Goal: Check status: Check status

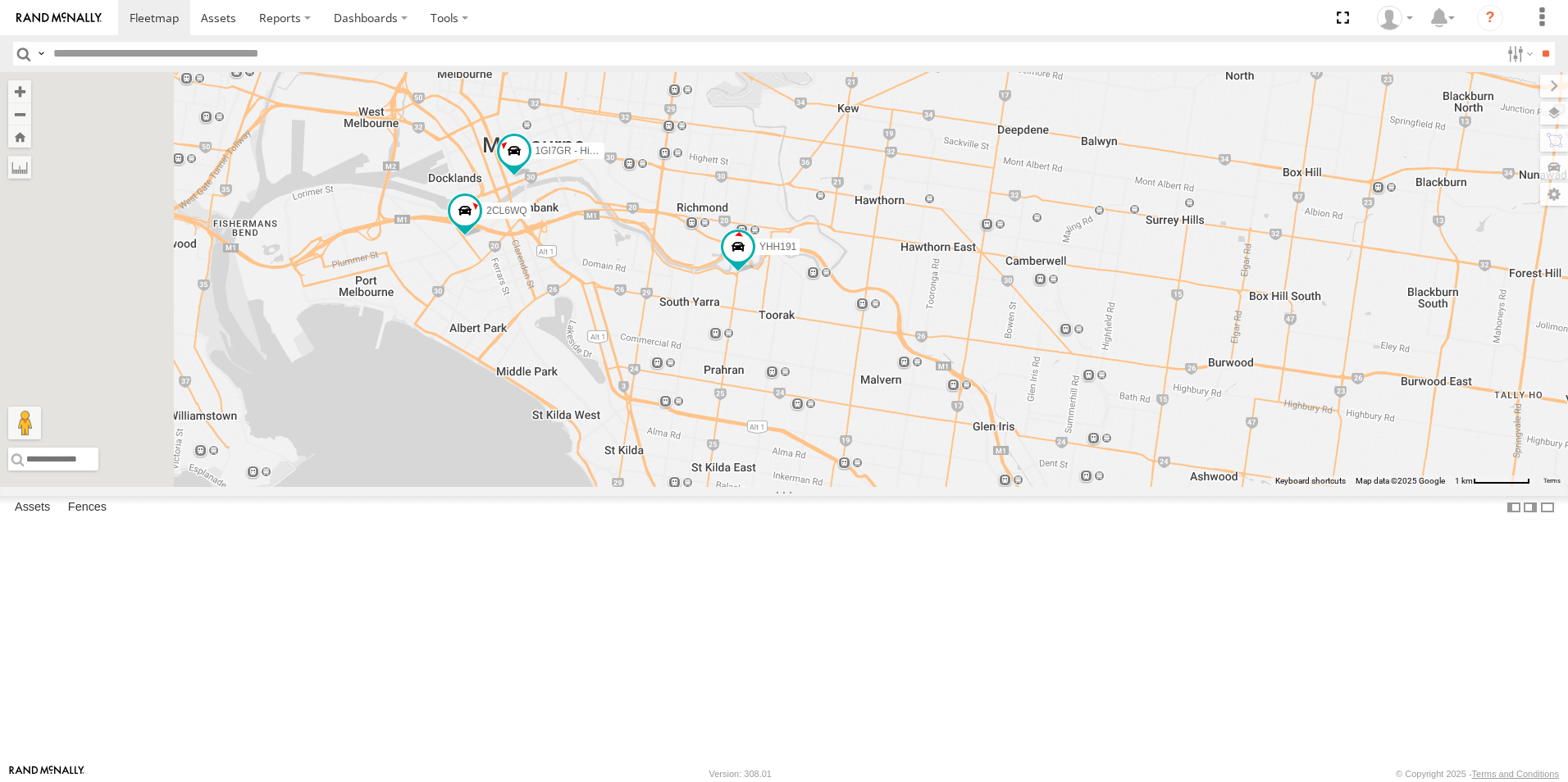
drag, startPoint x: 707, startPoint y: 260, endPoint x: 951, endPoint y: 533, distance: 366.1
click at [951, 487] on div "2CL6WQ YHH191 1GI7GR - Hiace 3" at bounding box center [784, 279] width 1568 height 415
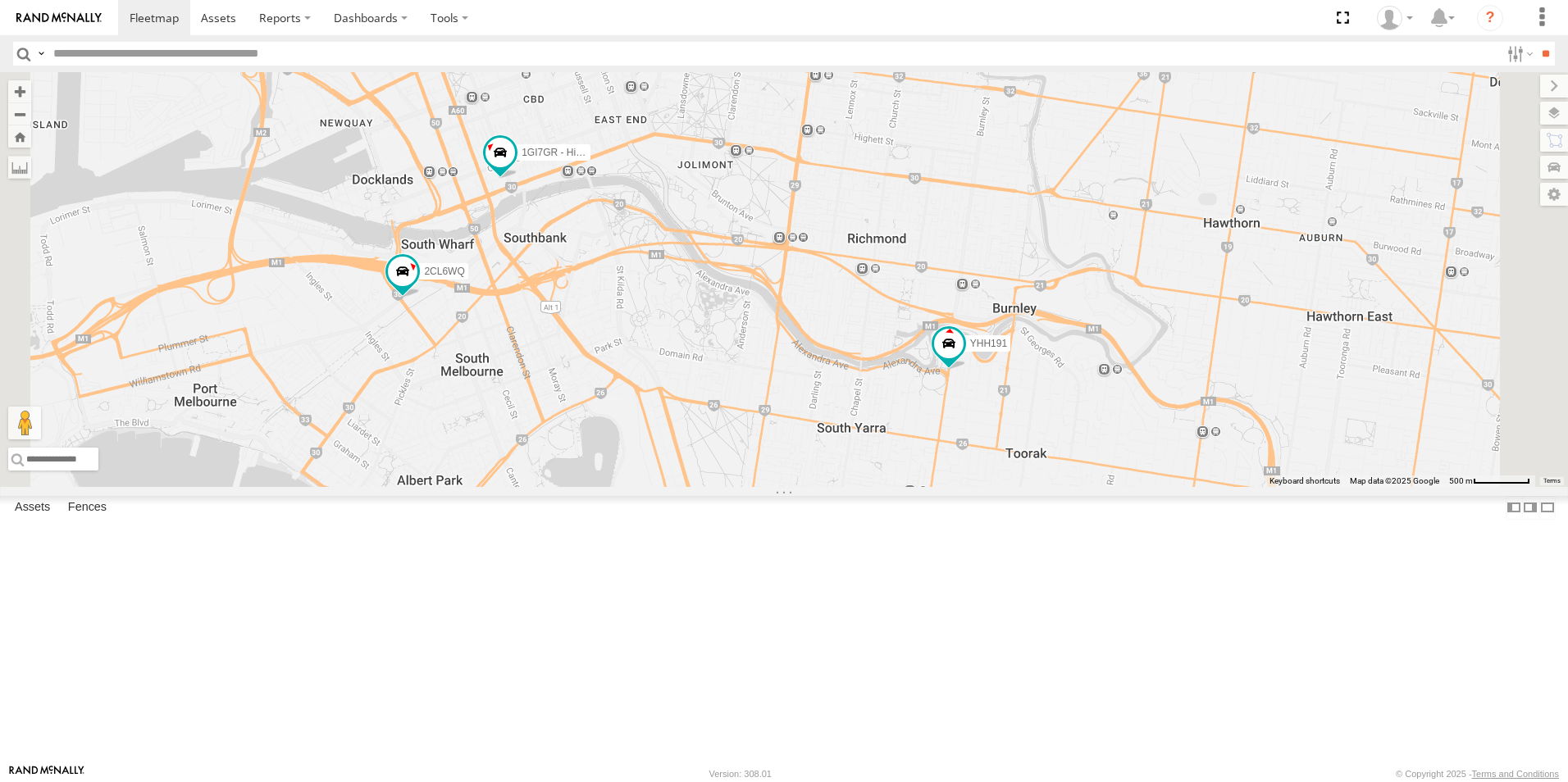
drag, startPoint x: 824, startPoint y: 323, endPoint x: 883, endPoint y: 438, distance: 129.3
click at [883, 438] on div "2CL6WQ YHH191 1GI7GR - Hiace" at bounding box center [784, 279] width 1568 height 415
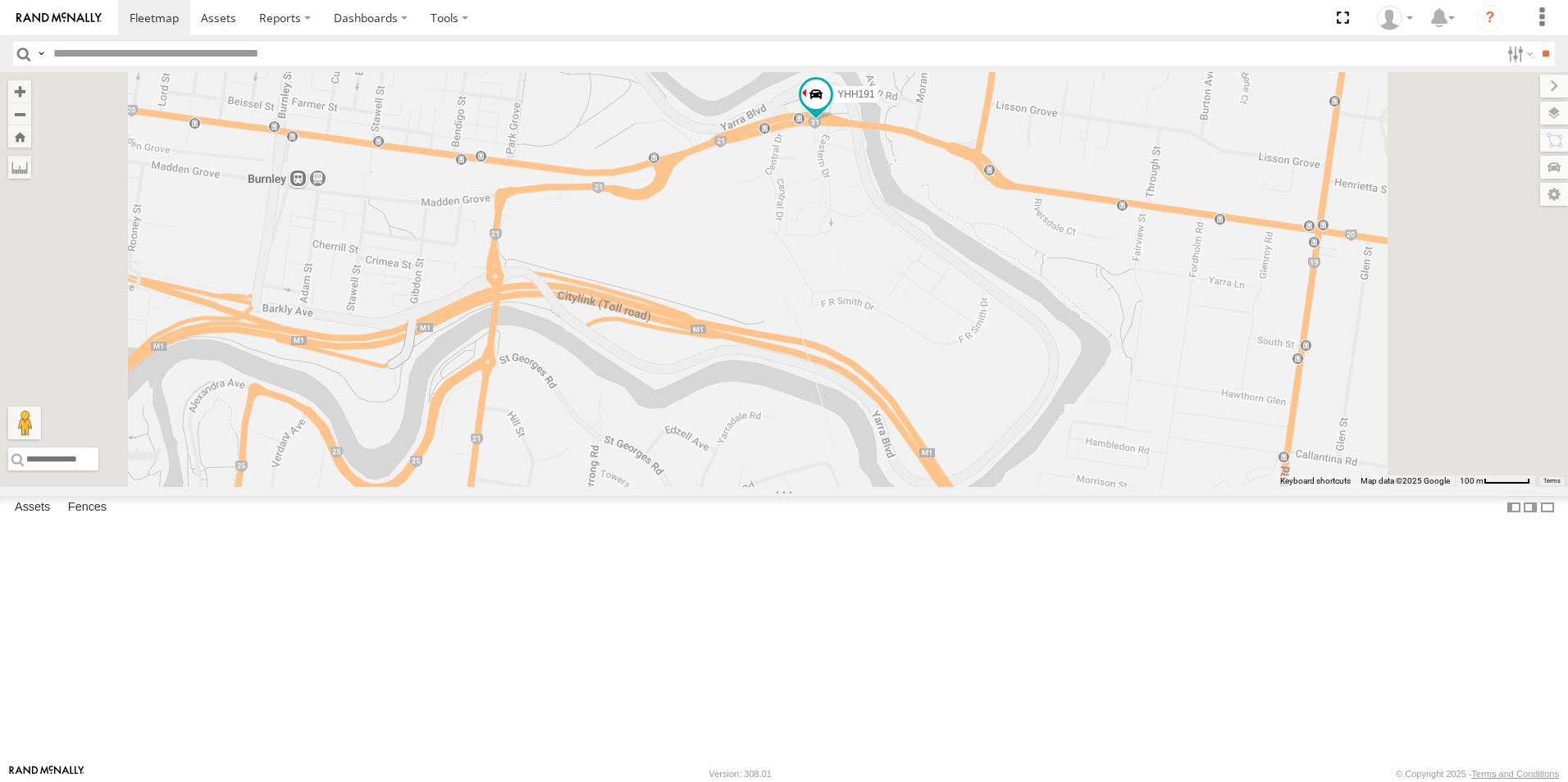
drag, startPoint x: 1047, startPoint y: 161, endPoint x: 1004, endPoint y: 363, distance: 206.5
click at [1004, 363] on div "YHH191 2CL6WQ 1GI7GR - Hiace" at bounding box center [784, 279] width 1568 height 415
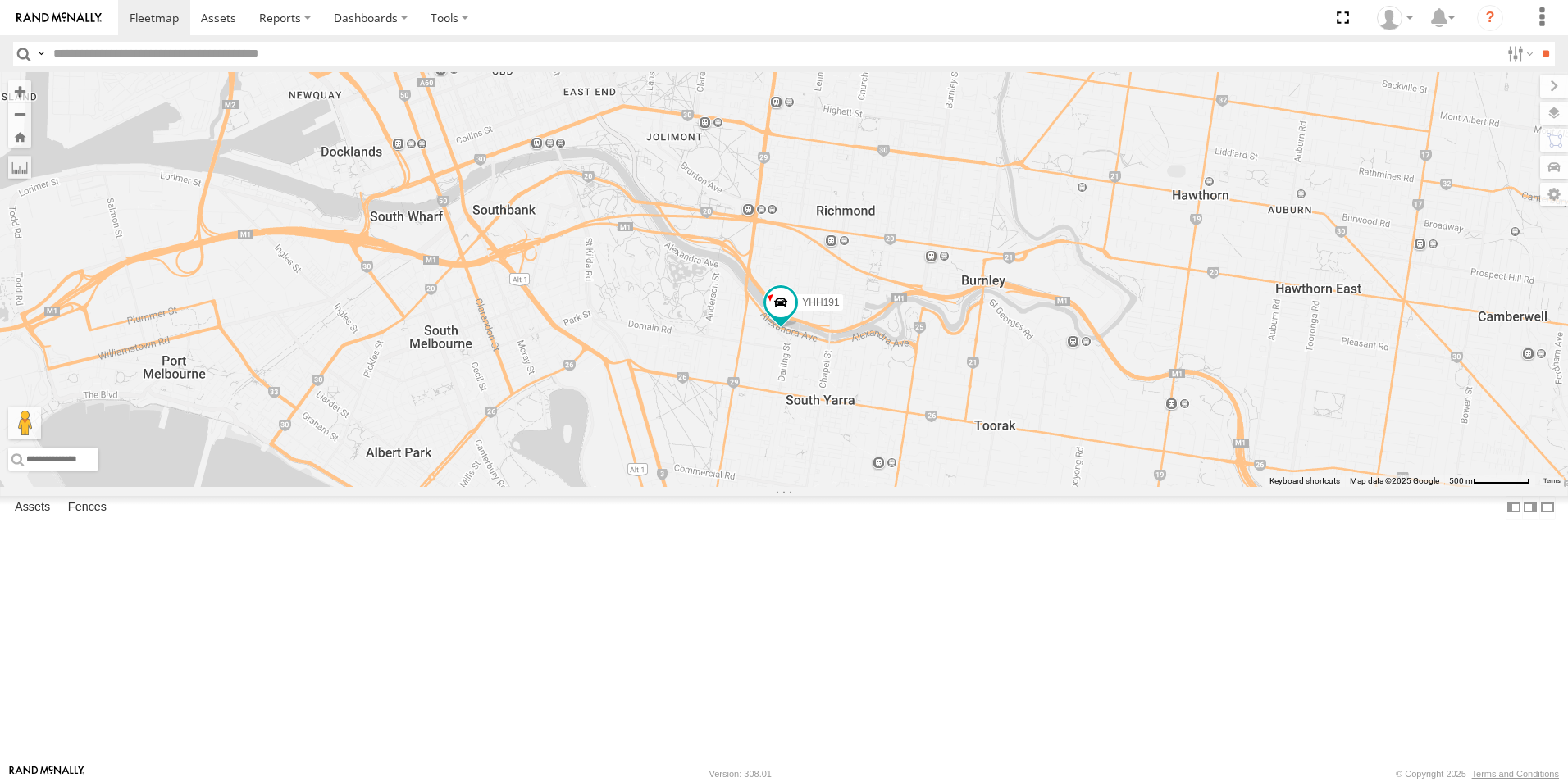
drag, startPoint x: 639, startPoint y: 358, endPoint x: 1061, endPoint y: 520, distance: 452.0
click at [1061, 487] on div "2CL6WQ YHH191 1GI7GR - Hiace" at bounding box center [784, 279] width 1568 height 415
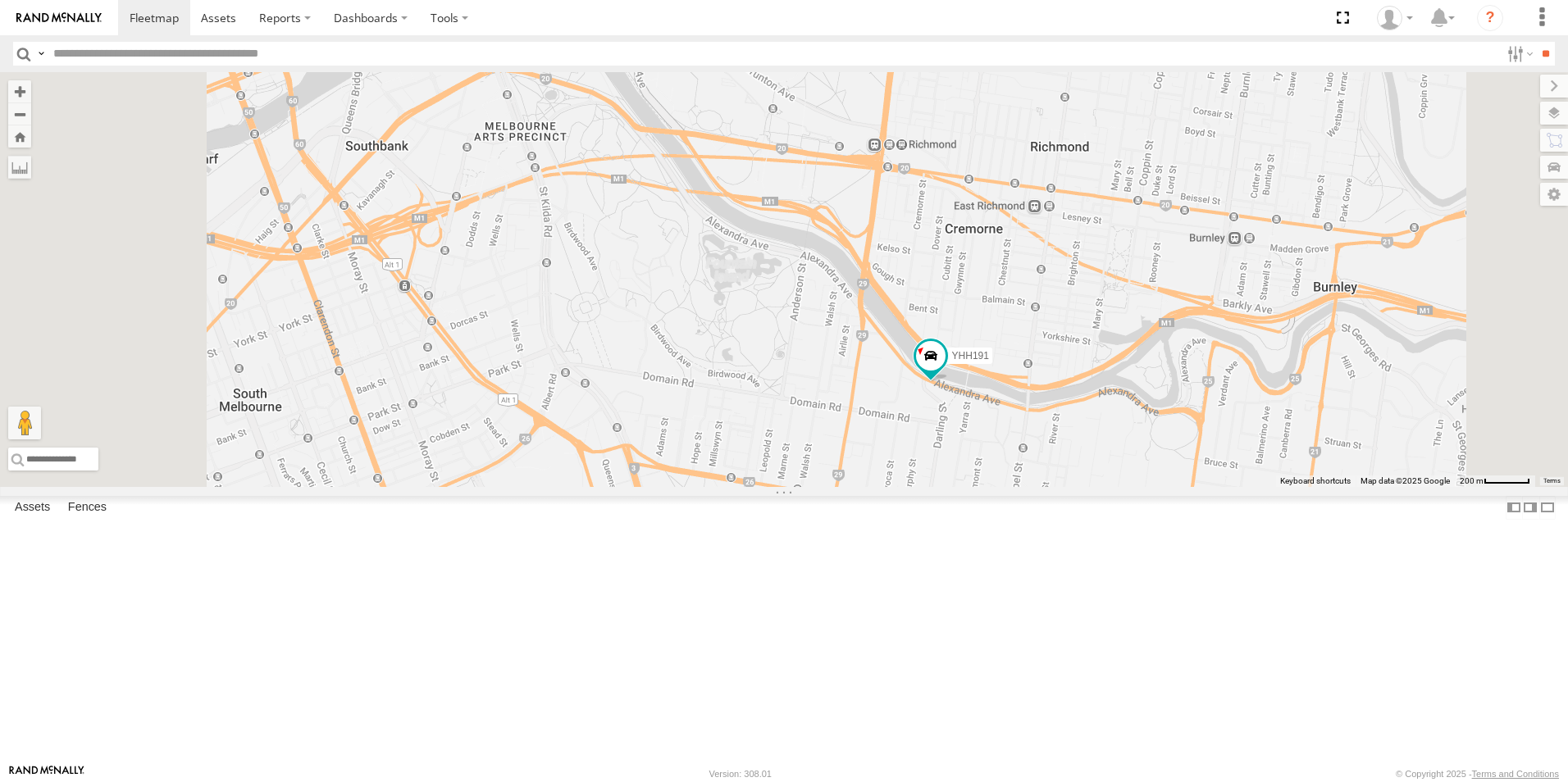
drag, startPoint x: 816, startPoint y: 405, endPoint x: 842, endPoint y: 512, distance: 110.1
click at [842, 487] on div "2CL6WQ YHH191 1GI7GR - Hiace" at bounding box center [784, 279] width 1568 height 415
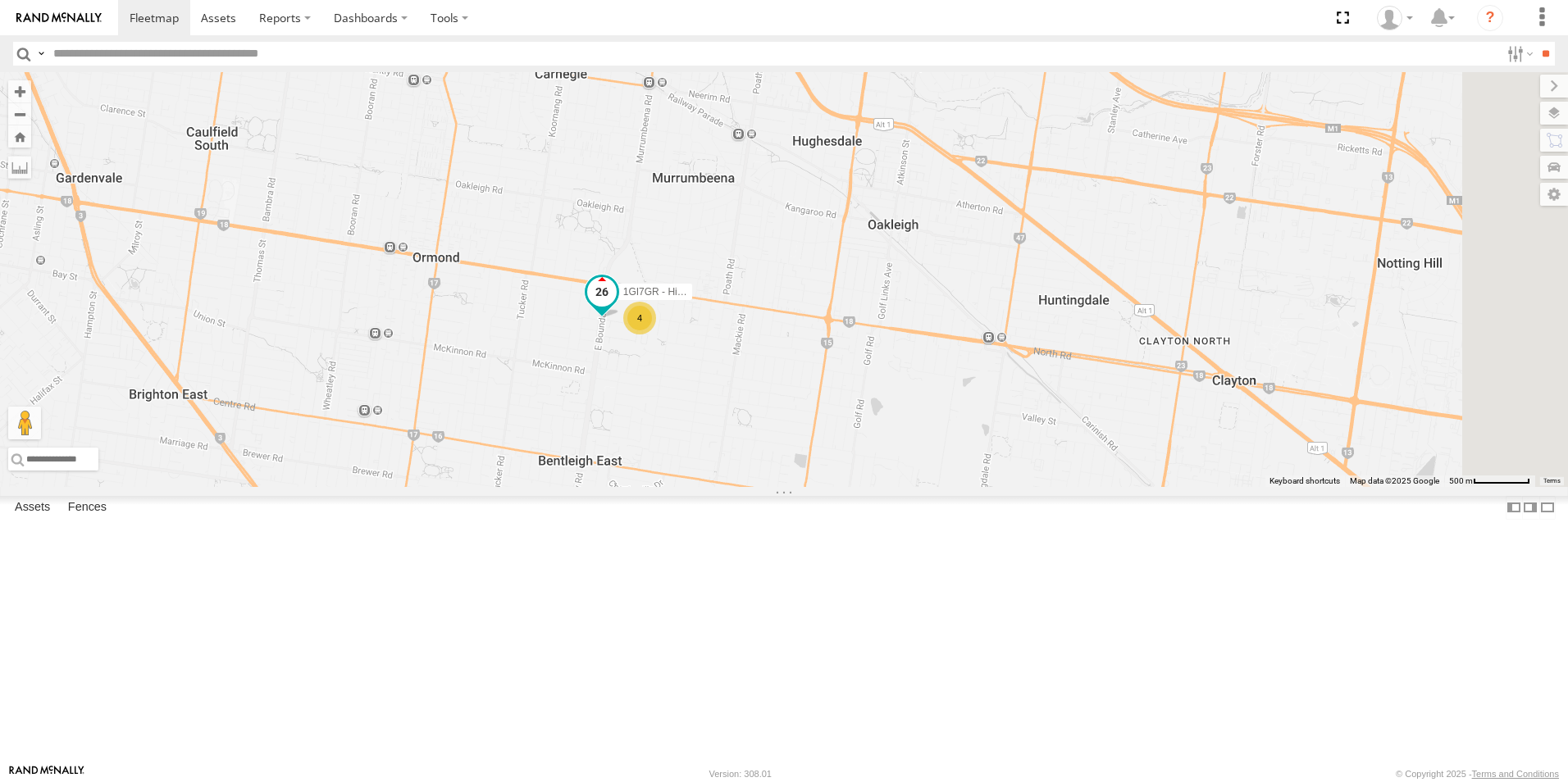
click at [617, 306] on span at bounding box center [602, 292] width 30 height 30
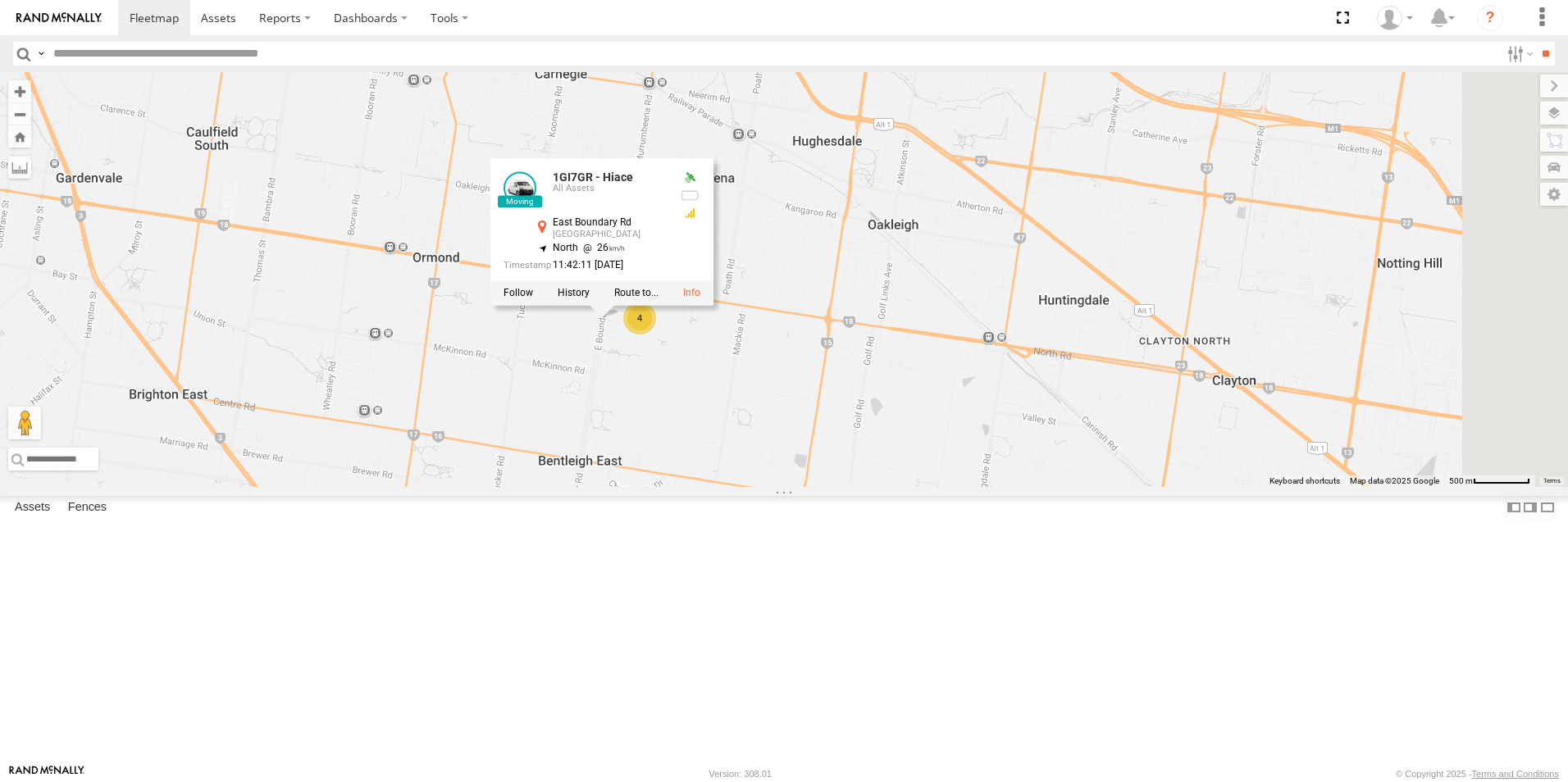
click at [626, 472] on div "YHH191 1GI7GR - Hiace 4 1GI7GR - Hiace All Assets [GEOGRAPHIC_DATA] -37.90937 ,…" at bounding box center [784, 279] width 1568 height 415
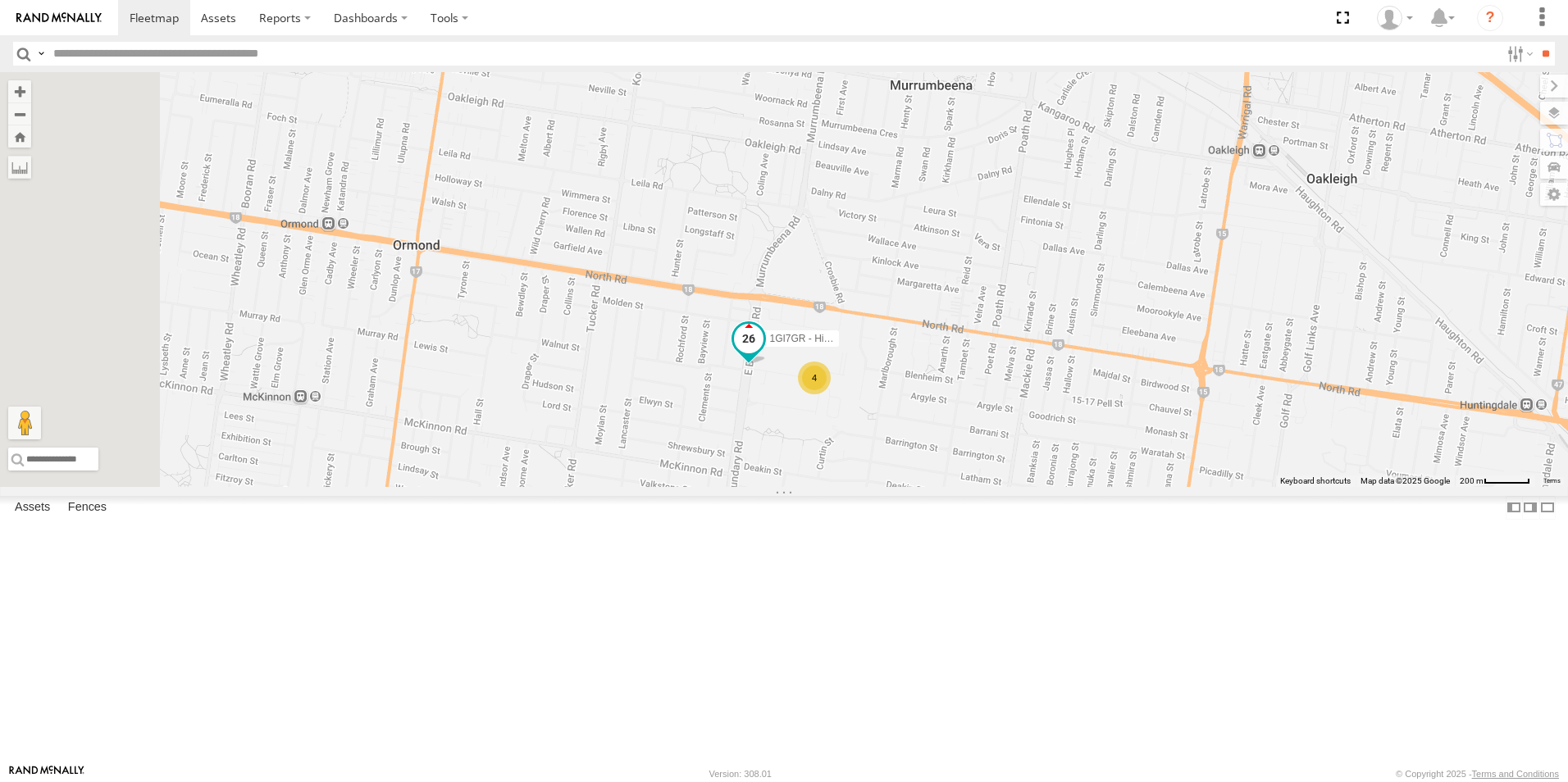
click at [764, 354] on span at bounding box center [749, 339] width 30 height 30
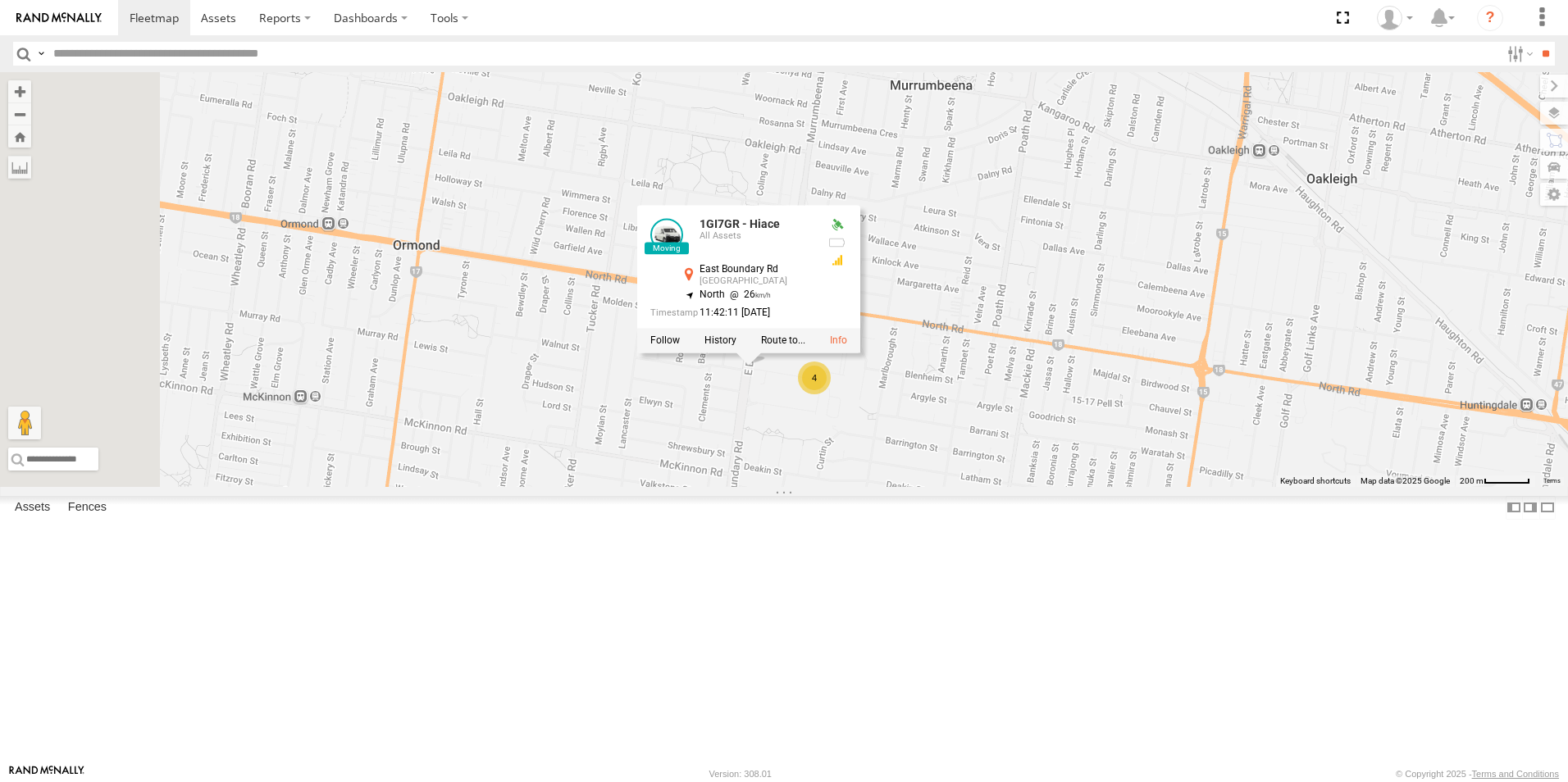
click at [807, 487] on div "YHH191 1GI7GR - Hiace 4 1GI7GR - Hiace All Assets [GEOGRAPHIC_DATA] -37.90937 ,…" at bounding box center [784, 279] width 1568 height 415
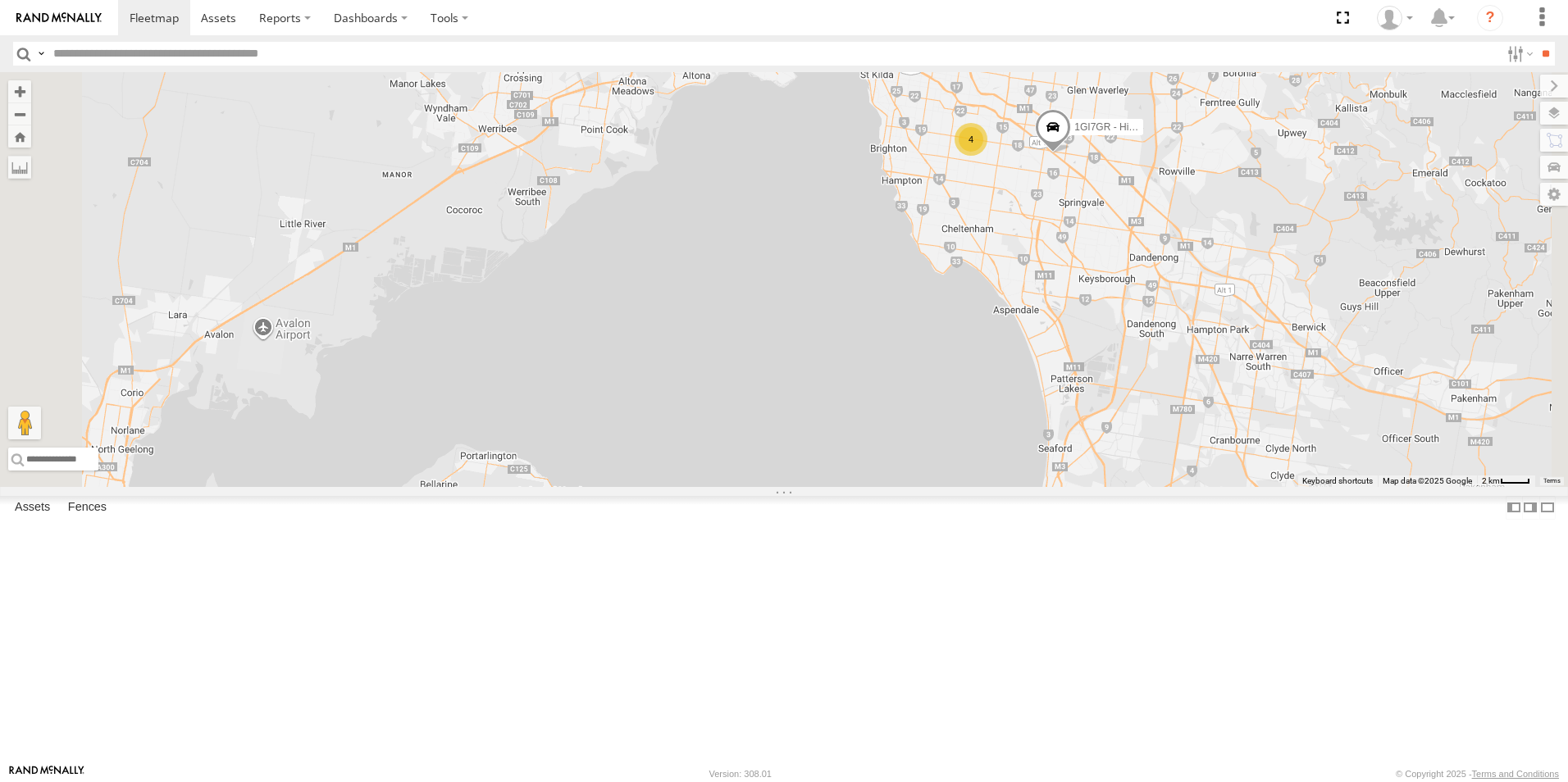
click at [1168, 227] on div "1GI7GR - Hiace YHH191 4" at bounding box center [784, 279] width 1568 height 415
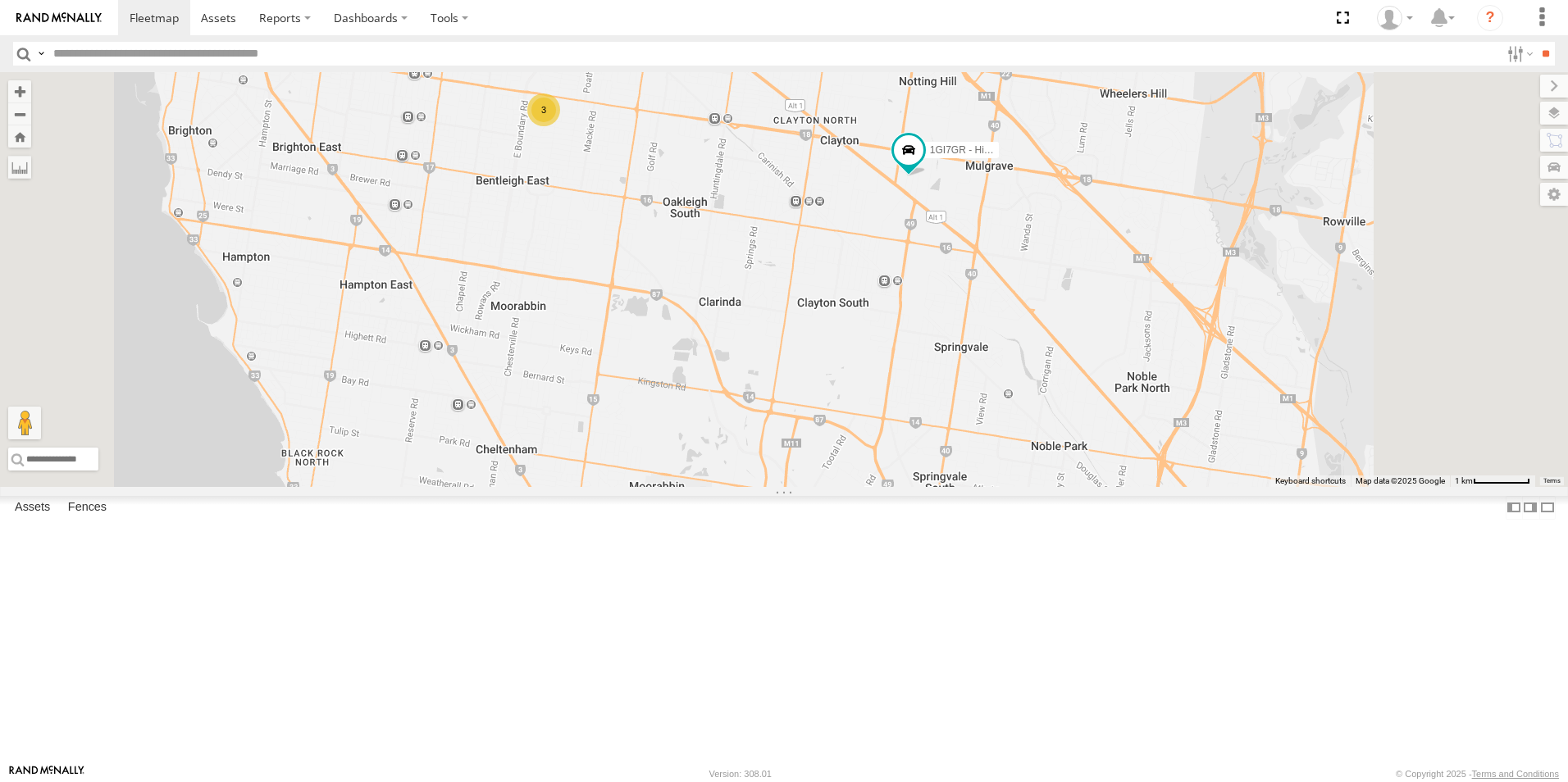
drag, startPoint x: 1236, startPoint y: 329, endPoint x: 1214, endPoint y: 391, distance: 65.8
click at [1214, 391] on div "2CL6WQ YHH191 1GI7GR - Hiace 3" at bounding box center [784, 279] width 1568 height 415
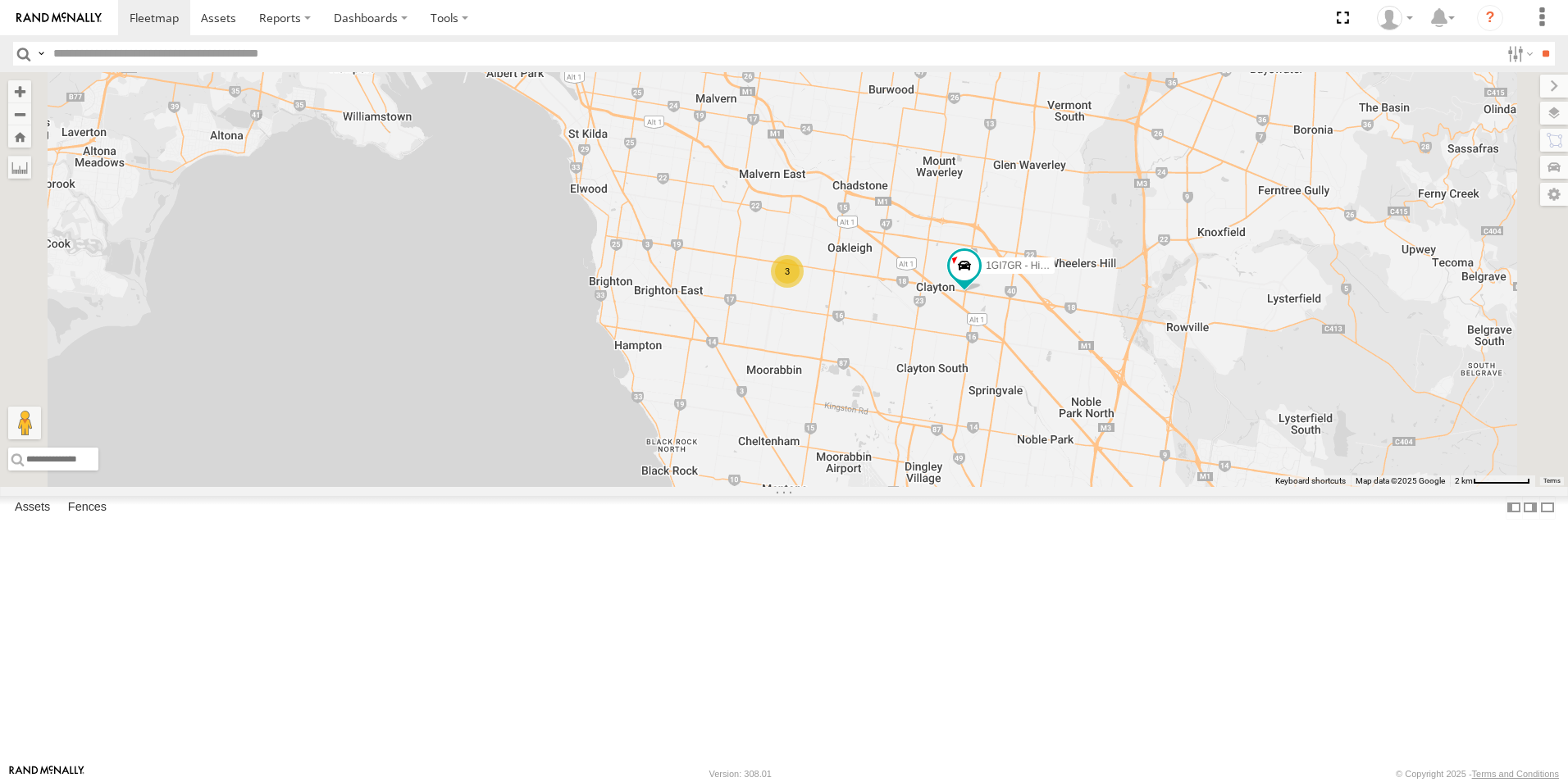
drag, startPoint x: 897, startPoint y: 205, endPoint x: 987, endPoint y: 338, distance: 160.6
click at [987, 338] on div "1GI7GR - Hiace 2CL6WQ YHH191 3" at bounding box center [784, 279] width 1568 height 415
